Goal: Information Seeking & Learning: Learn about a topic

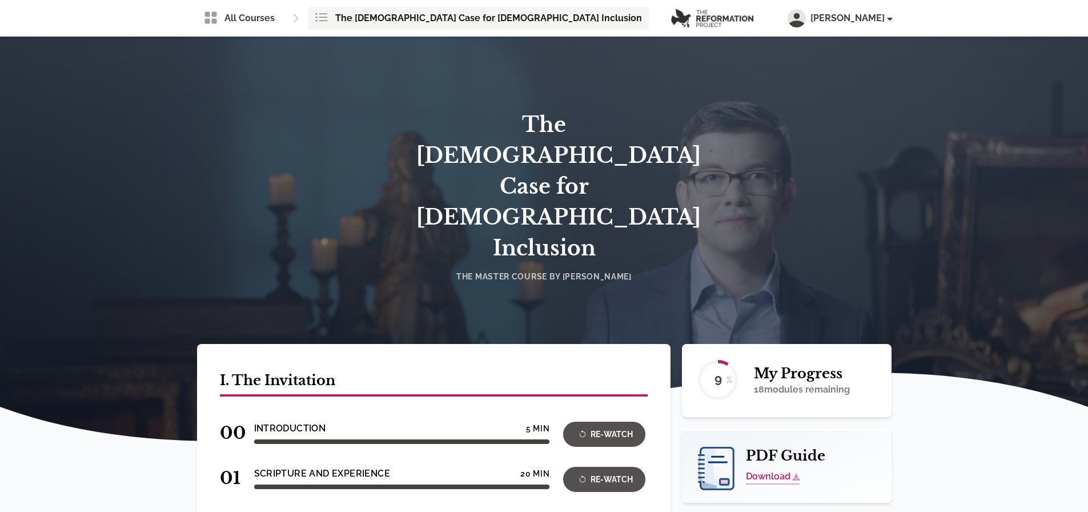
scroll to position [286, 0]
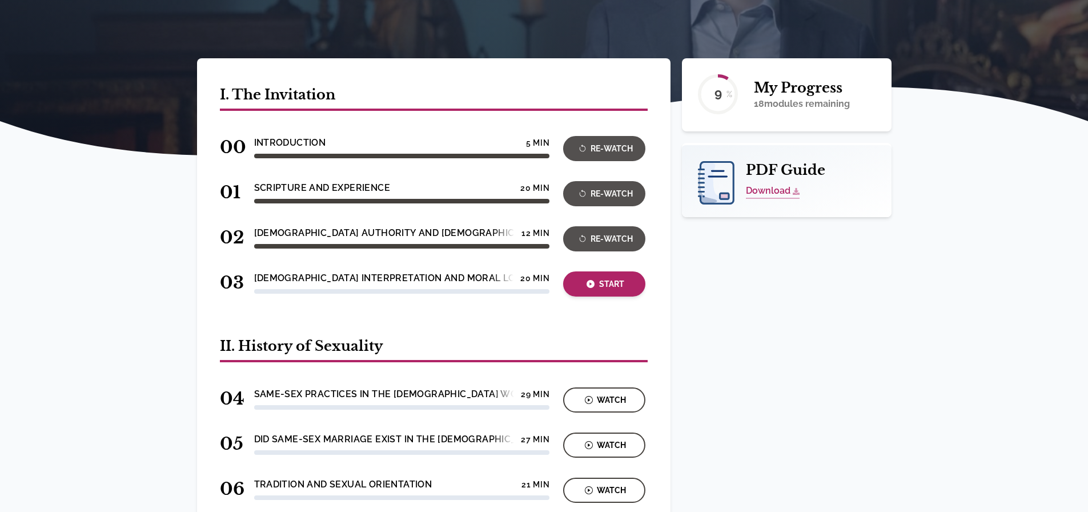
click at [608, 278] on div "Start" at bounding box center [603, 284] width 75 height 13
